Goal: Information Seeking & Learning: Learn about a topic

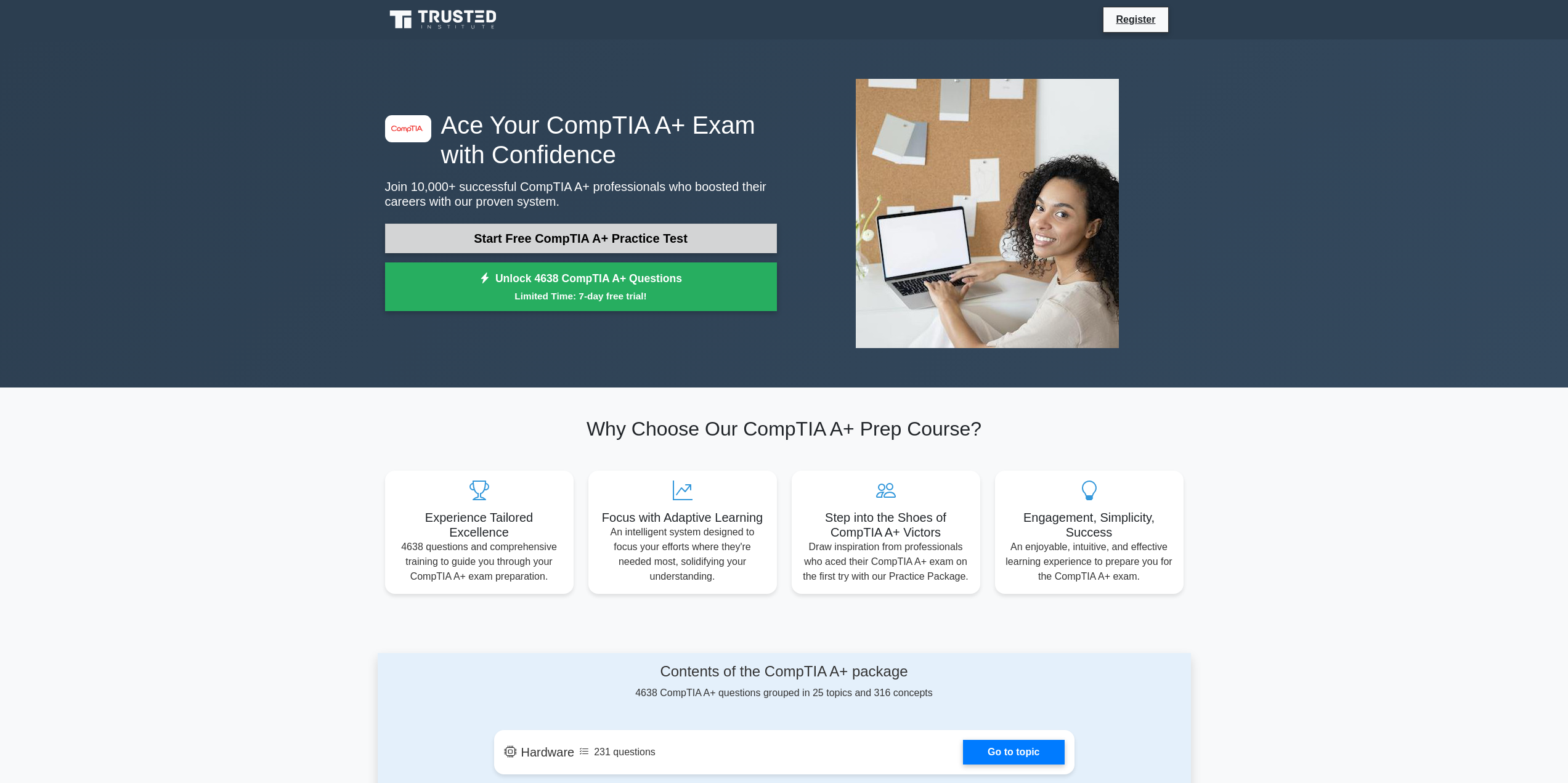
click at [672, 243] on link "Start Free CompTIA A+ Practice Test" at bounding box center [581, 238] width 392 height 29
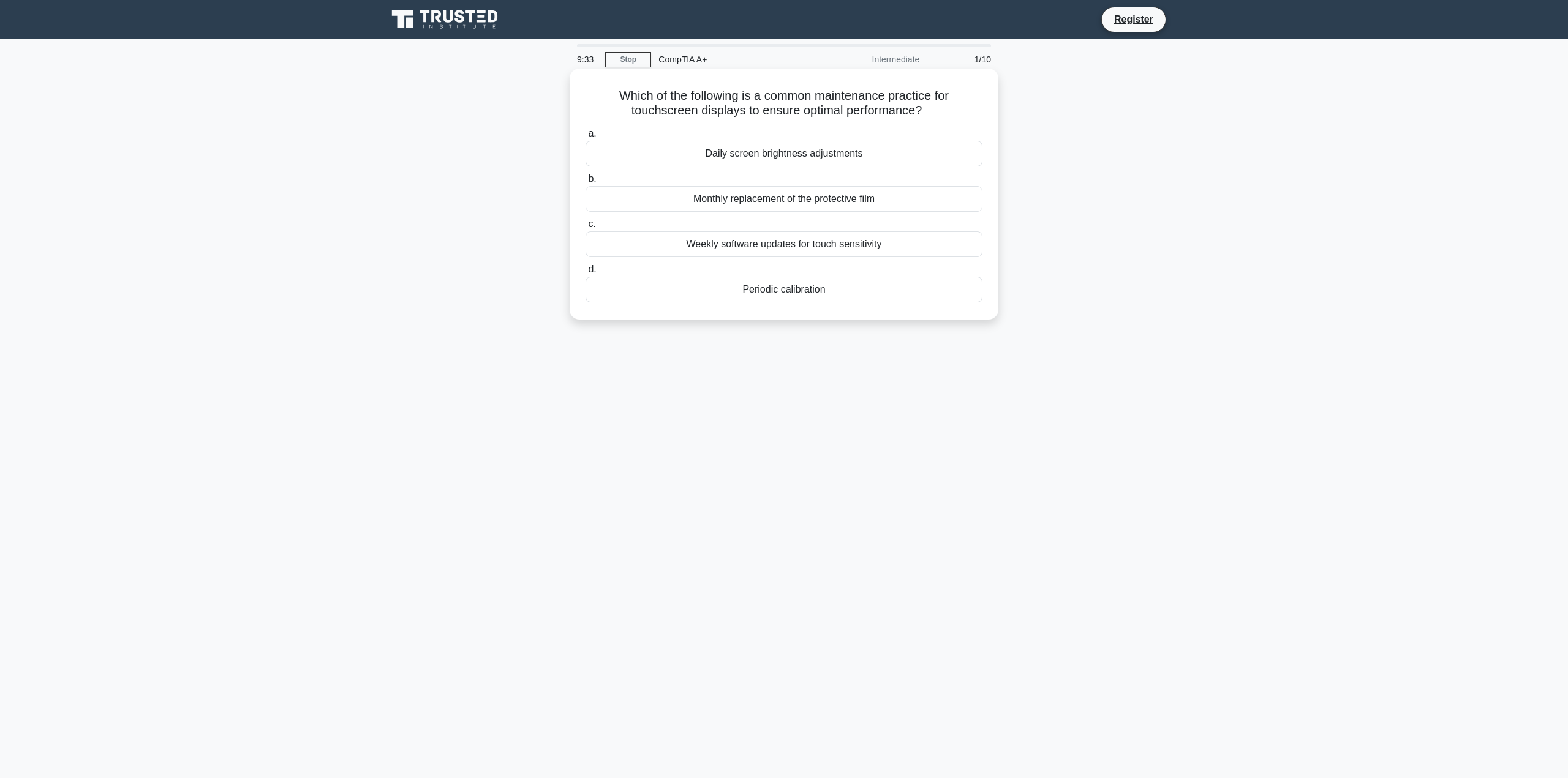
click at [673, 242] on div "Weekly software updates for touch sensitivity" at bounding box center [784, 244] width 397 height 26
click at [585, 228] on input "c. Weekly software updates for touch sensitivity" at bounding box center [585, 224] width 0 height 8
click at [792, 288] on div "PCI Express Graphics Configuration" at bounding box center [784, 289] width 397 height 26
click at [585, 274] on input "d. PCI Express Graphics Configuration" at bounding box center [585, 270] width 0 height 8
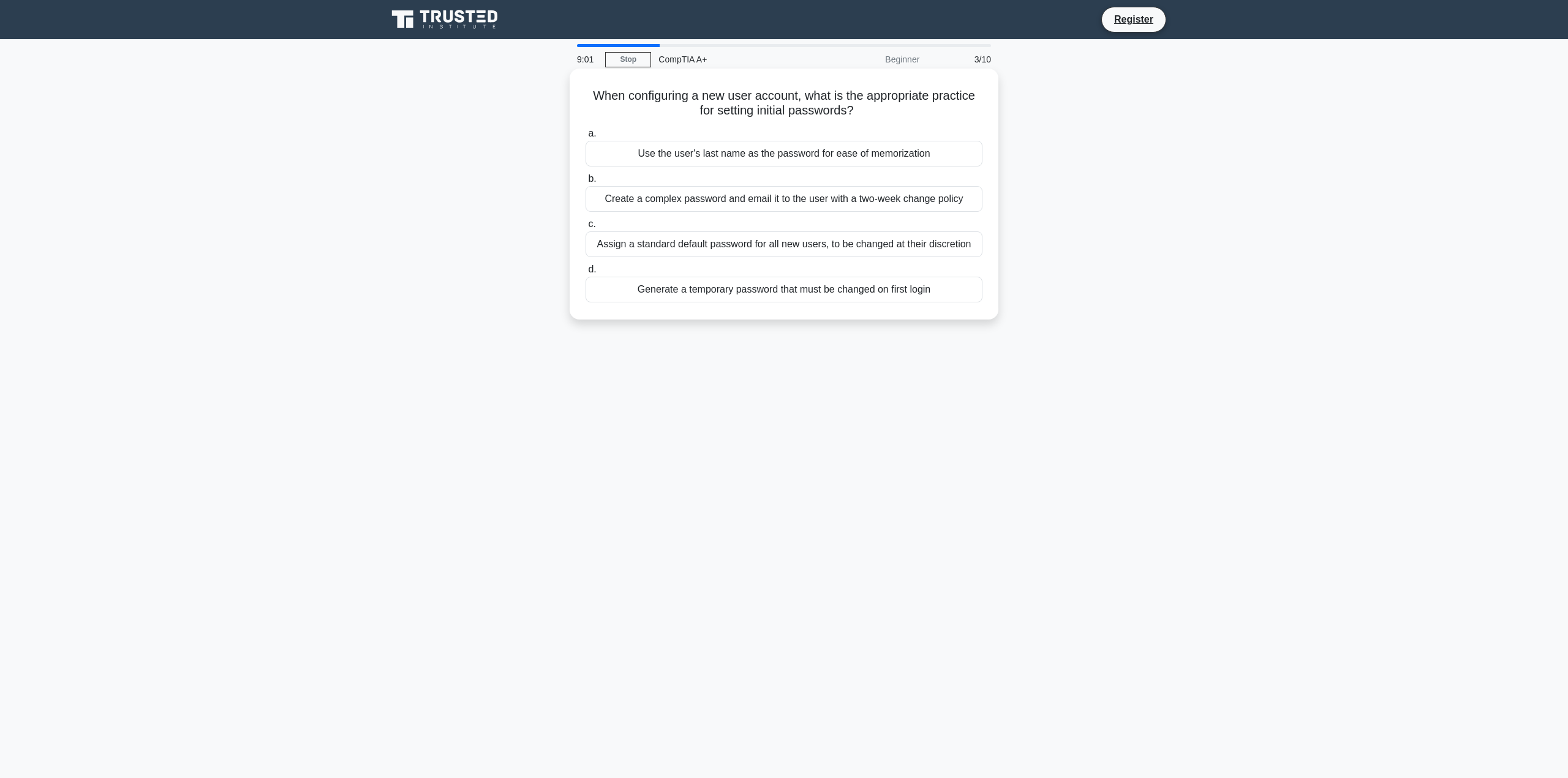
click at [789, 285] on div "Generate a temporary password that must be changed on first login" at bounding box center [784, 289] width 397 height 26
click at [585, 274] on input "d. Generate a temporary password that must be changed on first login" at bounding box center [585, 270] width 0 height 8
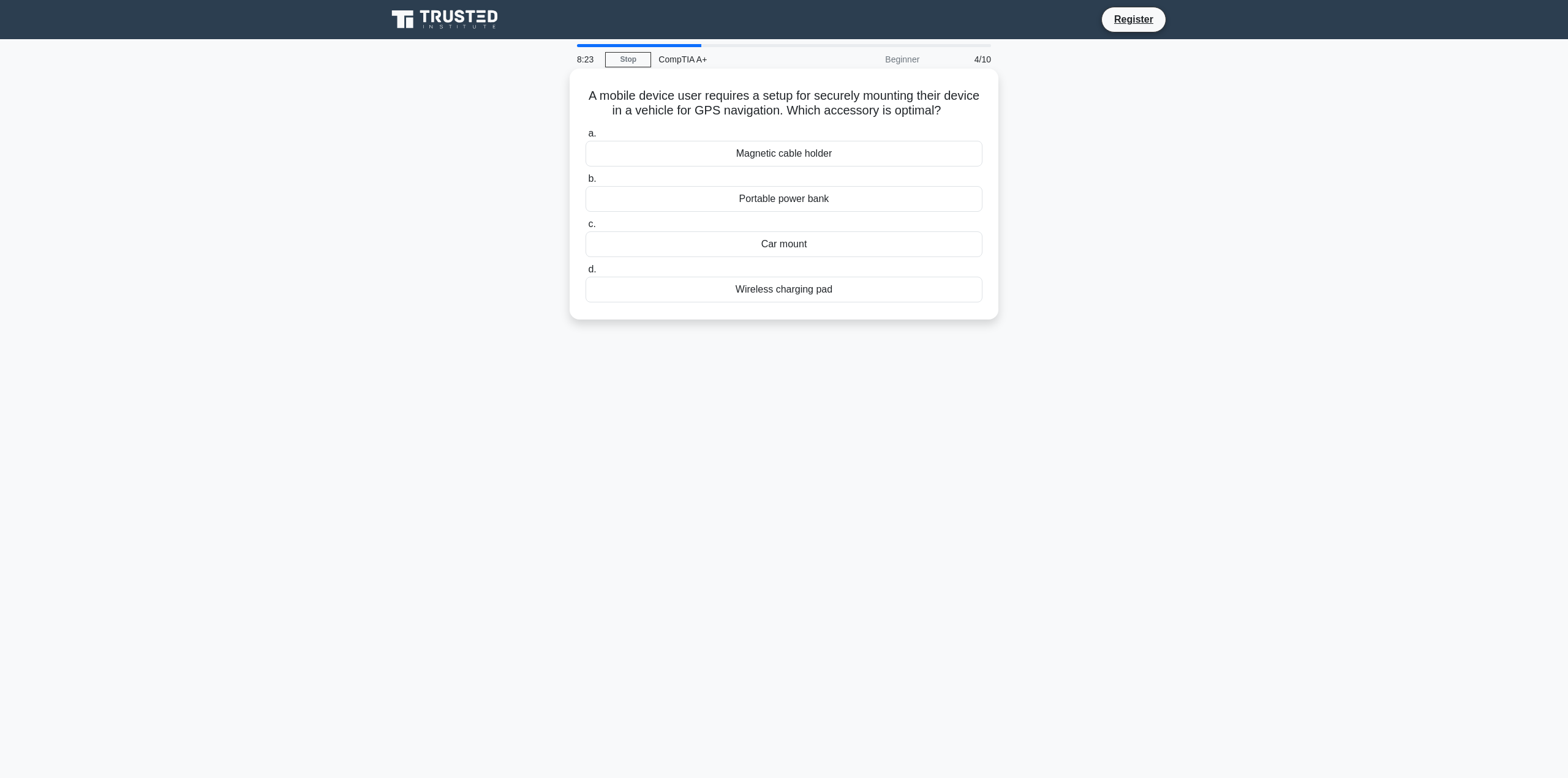
click at [829, 245] on div "Car mount" at bounding box center [784, 244] width 397 height 26
click at [585, 228] on input "c. Car mount" at bounding box center [585, 224] width 0 height 8
click at [772, 152] on div "Radiator" at bounding box center [784, 154] width 397 height 26
click at [585, 138] on input "a. Radiator" at bounding box center [585, 134] width 0 height 8
click at [826, 249] on div "Transferring" at bounding box center [784, 244] width 397 height 26
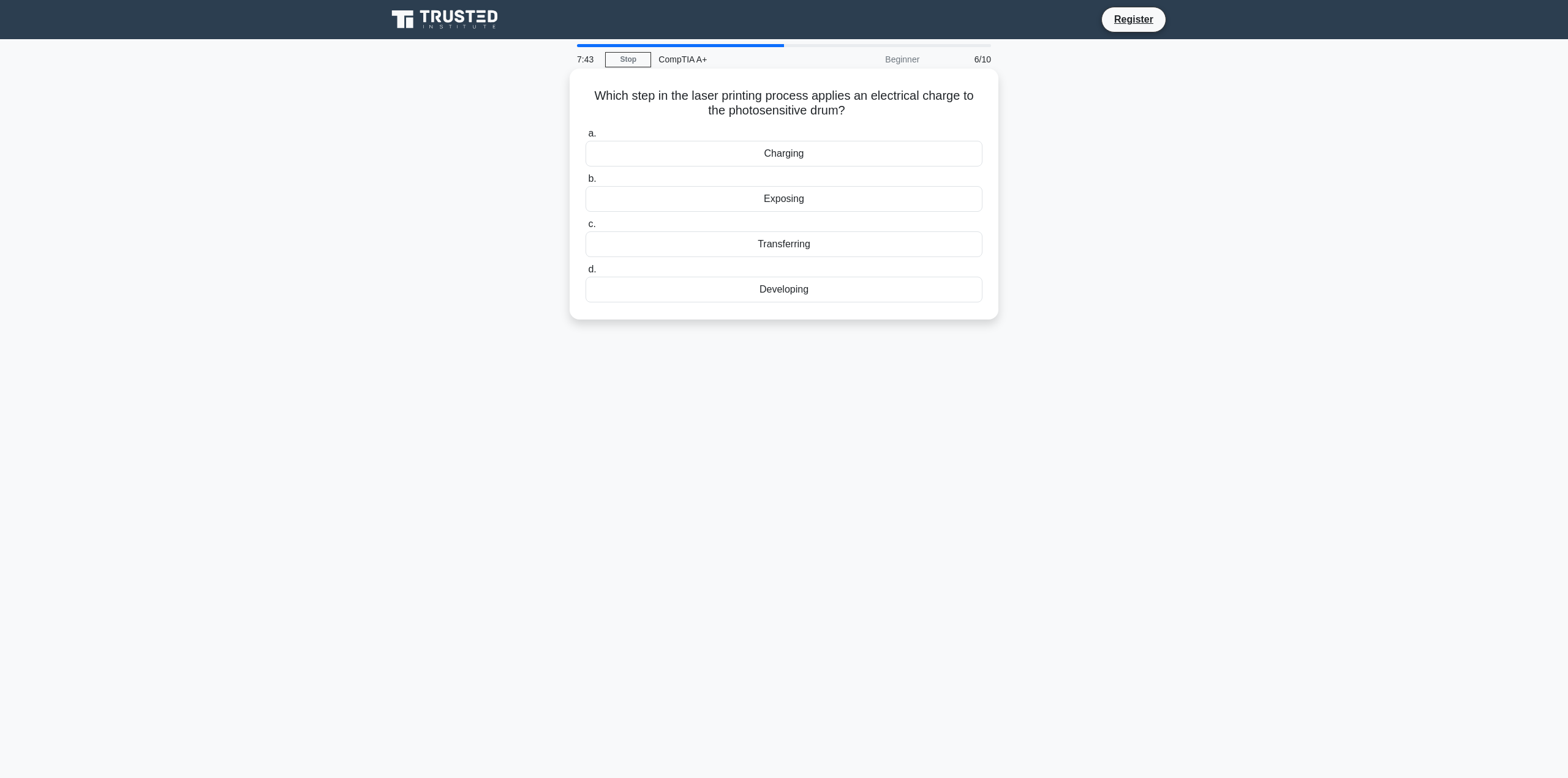
click at [585, 228] on input "c. Transferring" at bounding box center [585, 224] width 0 height 8
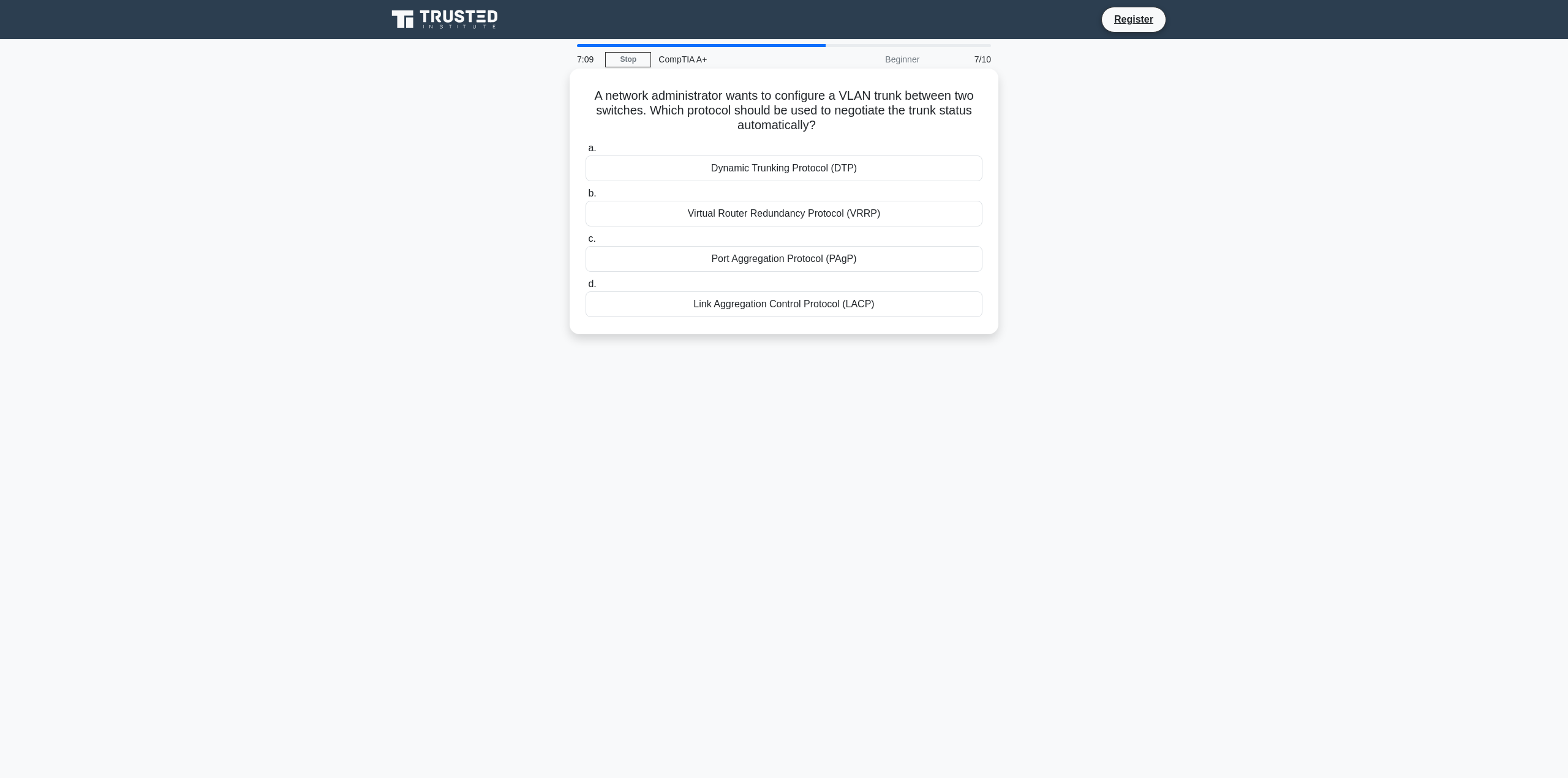
click at [750, 165] on div "Dynamic Trunking Protocol (DTP)" at bounding box center [784, 168] width 397 height 26
click at [585, 152] on input "a. Dynamic Trunking Protocol (DTP)" at bounding box center [585, 148] width 0 height 8
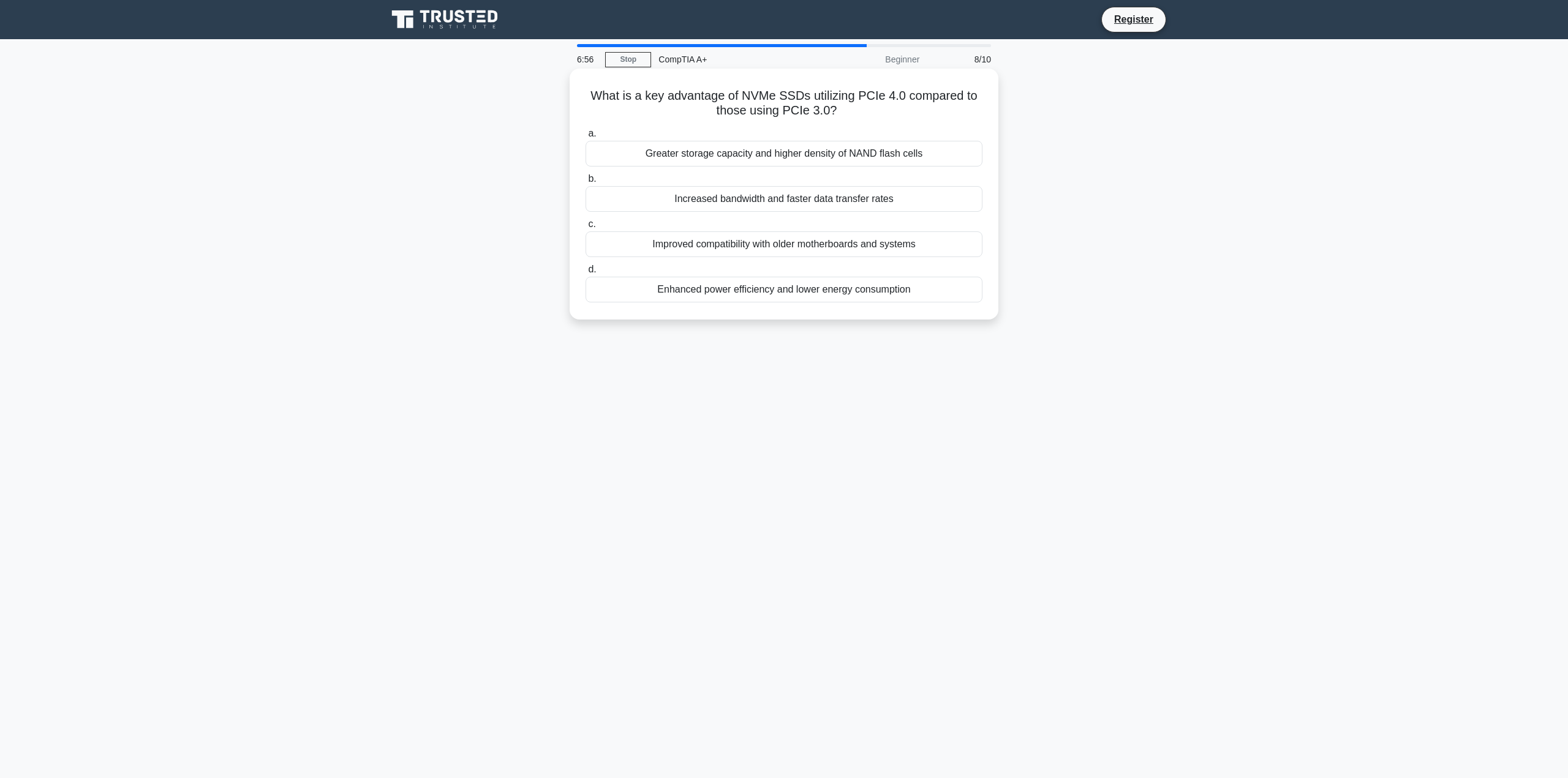
click at [718, 194] on div "Increased bandwidth and faster data transfer rates" at bounding box center [784, 198] width 397 height 26
click at [585, 183] on input "b. Increased bandwidth and faster data transfer rates" at bounding box center [585, 179] width 0 height 8
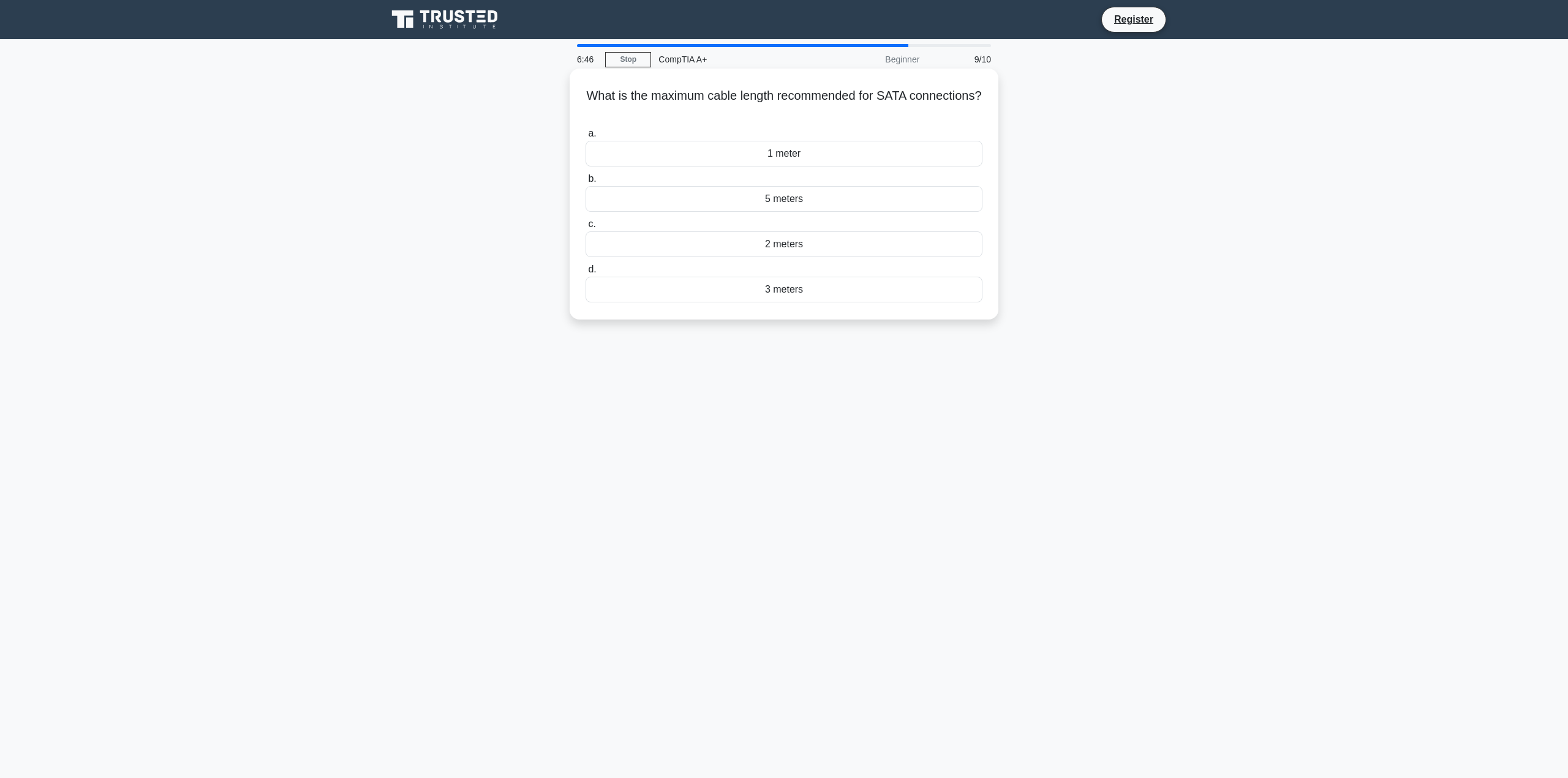
click at [751, 155] on div "1 meter" at bounding box center [784, 154] width 397 height 26
click at [585, 138] on input "a. 1 meter" at bounding box center [585, 134] width 0 height 8
click at [898, 149] on div "Bridge" at bounding box center [784, 154] width 397 height 26
click at [585, 138] on input "a. Bridge" at bounding box center [585, 134] width 0 height 8
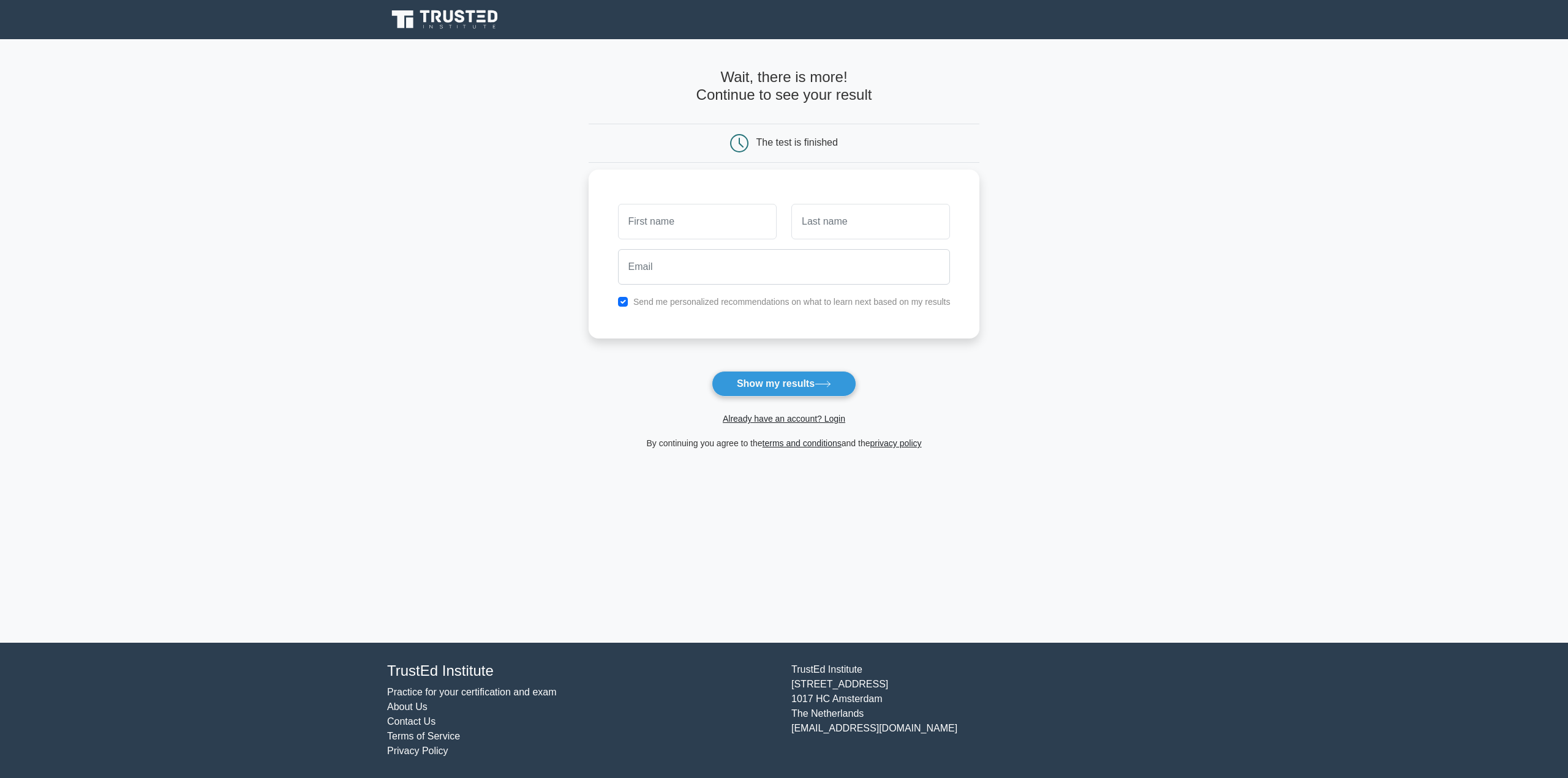
click at [740, 216] on input "text" at bounding box center [697, 221] width 158 height 35
type input "test"
click at [829, 213] on input "text" at bounding box center [871, 221] width 158 height 35
type input "testlast"
click at [776, 272] on input "email" at bounding box center [784, 267] width 333 height 35
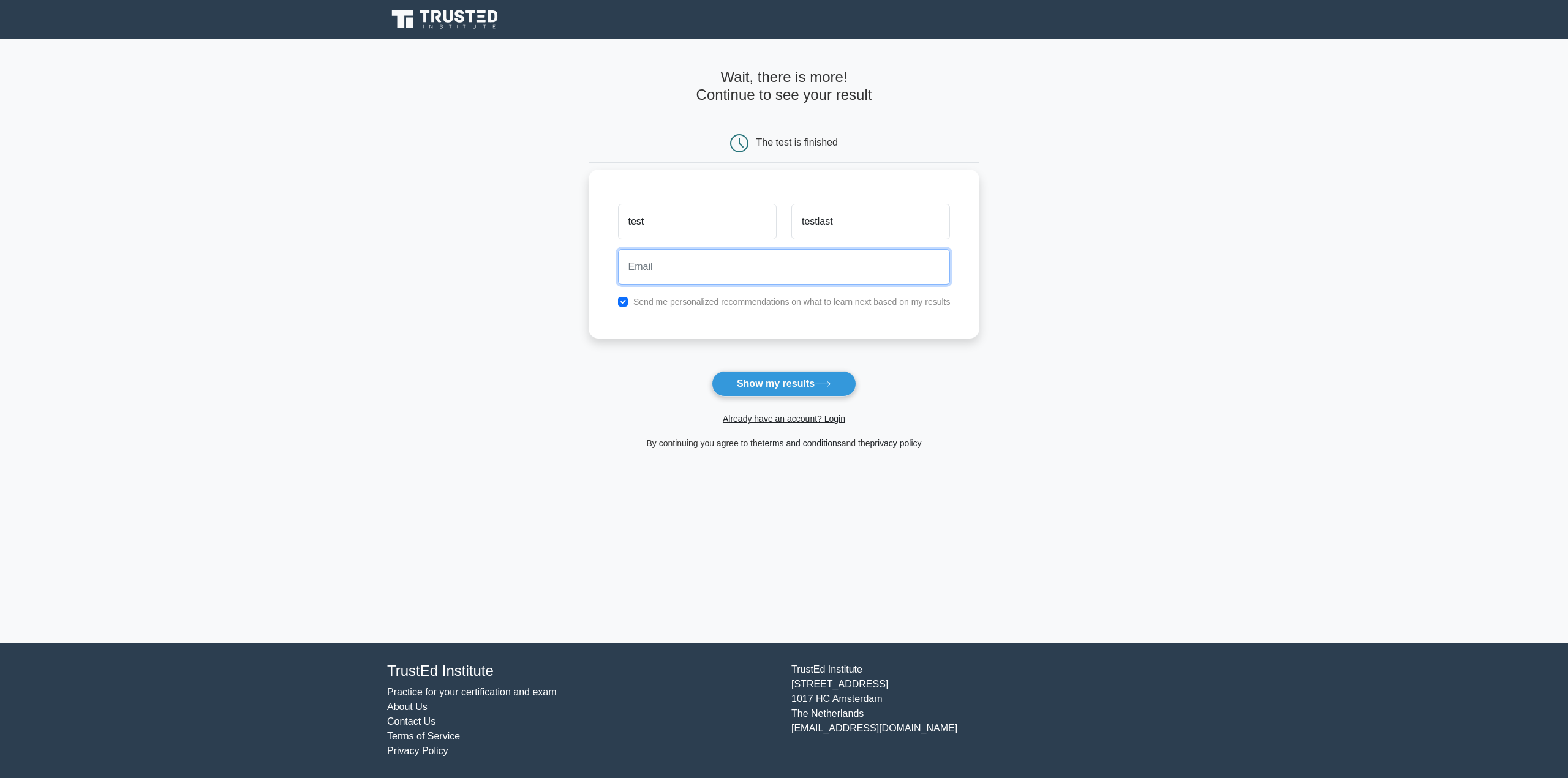
type input "begi222matus@gmail.com"
click at [624, 302] on input "checkbox" at bounding box center [623, 302] width 9 height 9
checkbox input "false"
click at [750, 387] on button "Show my results" at bounding box center [784, 384] width 144 height 26
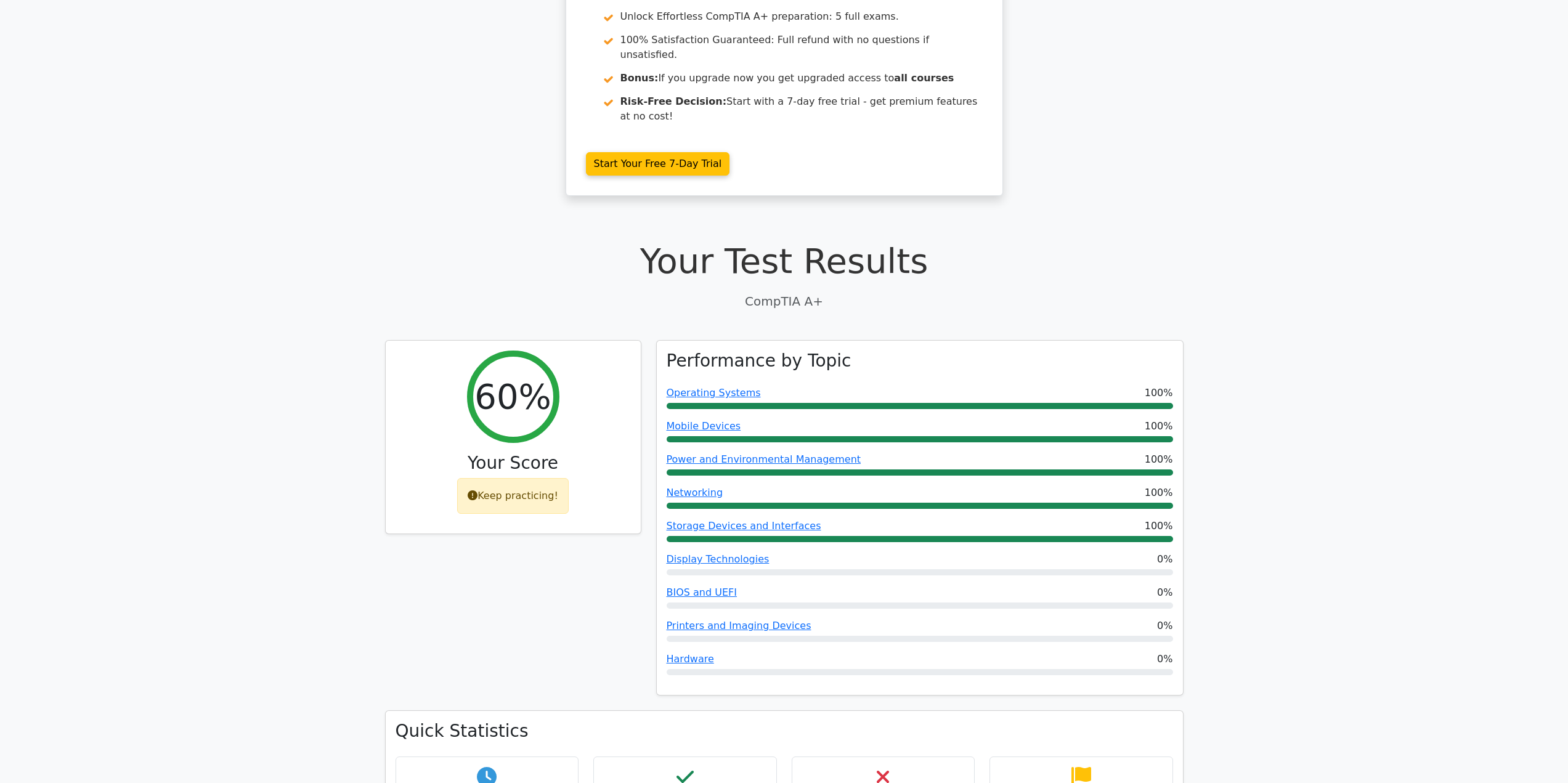
scroll to position [246, 0]
